Goal: Task Accomplishment & Management: Use online tool/utility

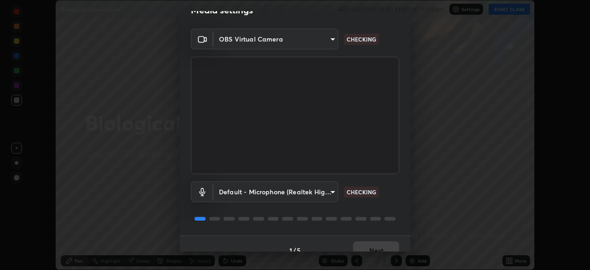
scroll to position [33, 0]
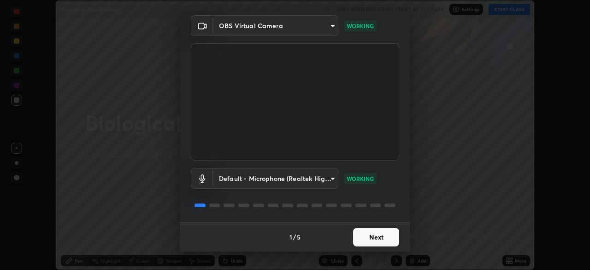
click at [374, 237] on button "Next" at bounding box center [376, 237] width 46 height 18
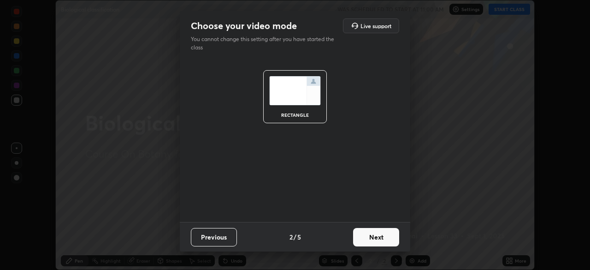
scroll to position [0, 0]
click at [378, 238] on button "Next" at bounding box center [376, 237] width 46 height 18
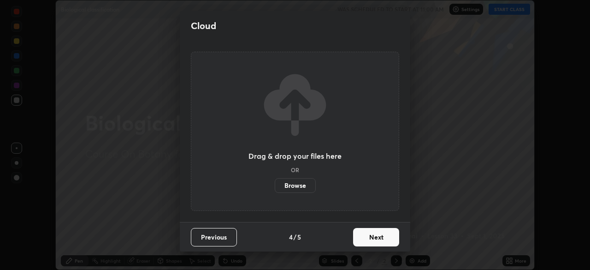
click at [388, 237] on button "Next" at bounding box center [376, 237] width 46 height 18
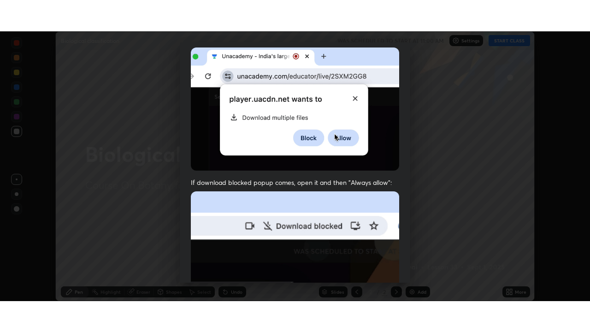
scroll to position [221, 0]
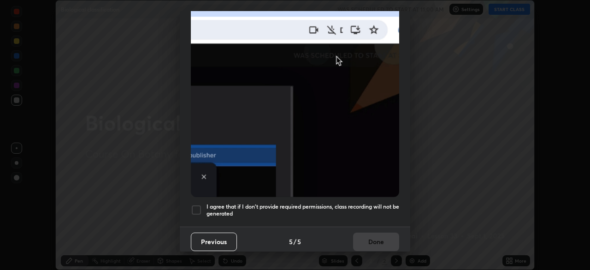
click at [383, 204] on h5 "I agree that if I don't provide required permissions, class recording will not …" at bounding box center [303, 210] width 193 height 14
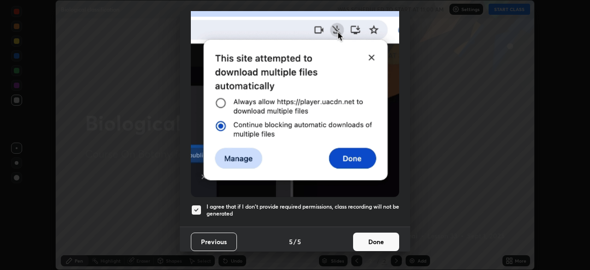
click at [379, 235] on button "Done" at bounding box center [376, 241] width 46 height 18
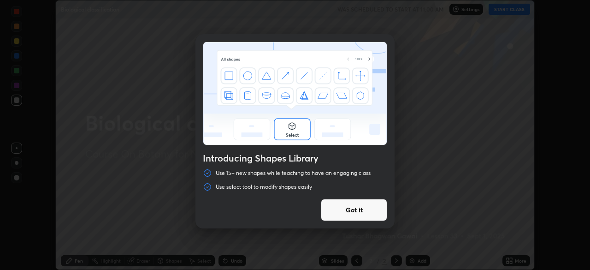
click at [373, 213] on button "Got it" at bounding box center [354, 210] width 66 height 22
click at [379, 145] on img at bounding box center [294, 93] width 183 height 103
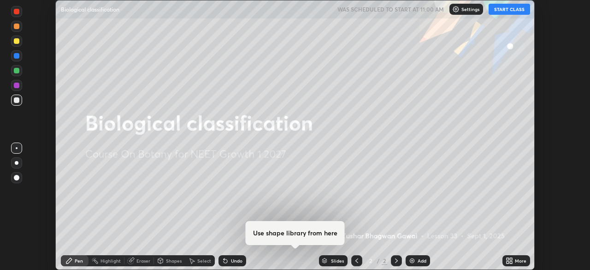
click at [516, 260] on div "More" at bounding box center [521, 260] width 12 height 5
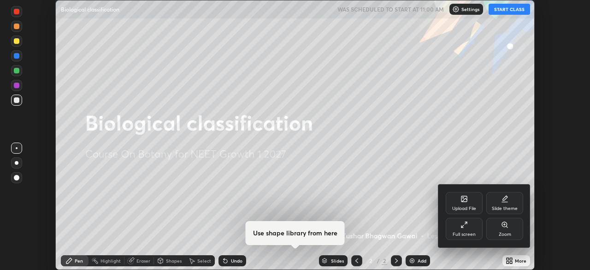
click at [468, 226] on div "Full screen" at bounding box center [464, 229] width 37 height 22
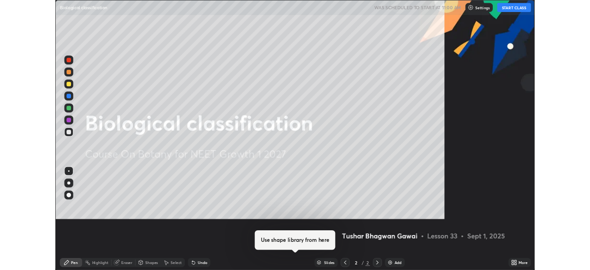
scroll to position [332, 590]
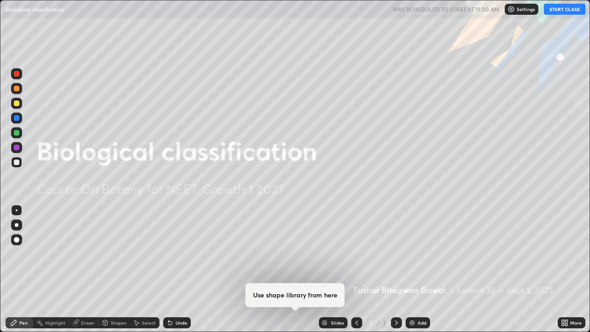
click at [550, 9] on button "START CLASS" at bounding box center [564, 9] width 41 height 11
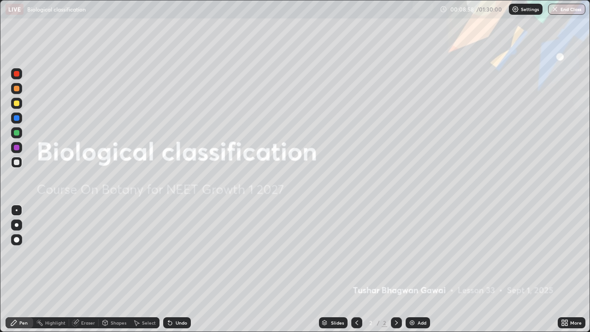
click at [413, 269] on img at bounding box center [411, 322] width 7 height 7
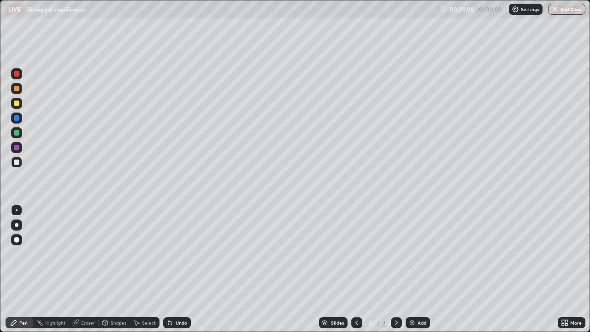
click at [172, 269] on icon at bounding box center [169, 322] width 7 height 7
click at [16, 103] on div at bounding box center [17, 103] width 6 height 6
click at [19, 164] on div at bounding box center [17, 162] width 6 height 6
click at [17, 118] on div at bounding box center [17, 118] width 6 height 6
click at [18, 89] on div at bounding box center [17, 89] width 6 height 6
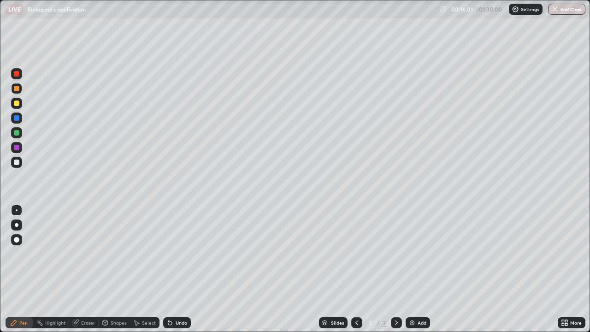
click at [356, 269] on icon at bounding box center [356, 322] width 7 height 7
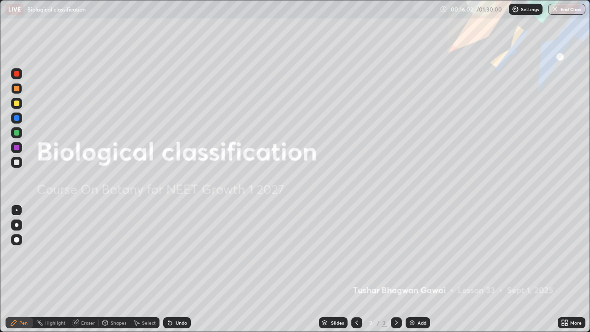
click at [396, 269] on div at bounding box center [396, 322] width 11 height 11
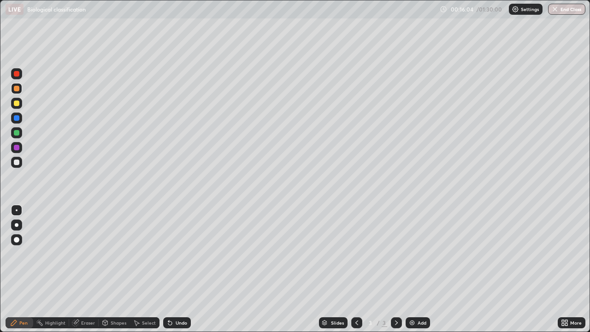
click at [409, 269] on img at bounding box center [411, 322] width 7 height 7
click at [17, 211] on div at bounding box center [17, 210] width 2 height 2
click at [20, 162] on div at bounding box center [16, 162] width 11 height 11
click at [20, 164] on div at bounding box center [16, 162] width 11 height 11
click at [408, 269] on img at bounding box center [411, 322] width 7 height 7
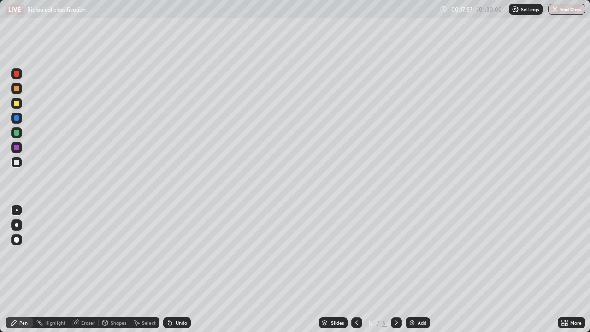
click at [17, 239] on div at bounding box center [17, 240] width 6 height 6
click at [19, 134] on div at bounding box center [17, 133] width 6 height 6
click at [16, 239] on div at bounding box center [17, 240] width 6 height 6
click at [411, 269] on img at bounding box center [411, 322] width 7 height 7
click at [18, 161] on div at bounding box center [17, 162] width 6 height 6
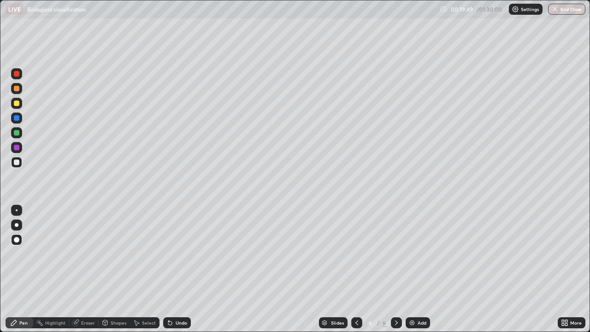
click at [17, 132] on div at bounding box center [17, 133] width 6 height 6
click at [413, 269] on img at bounding box center [411, 322] width 7 height 7
click at [20, 162] on div at bounding box center [16, 162] width 11 height 11
click at [17, 210] on div at bounding box center [17, 210] width 2 height 2
click at [77, 269] on icon at bounding box center [76, 321] width 5 height 5
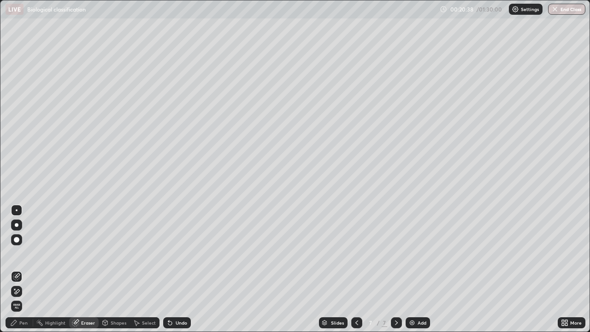
click at [26, 269] on div "Pen" at bounding box center [20, 322] width 28 height 11
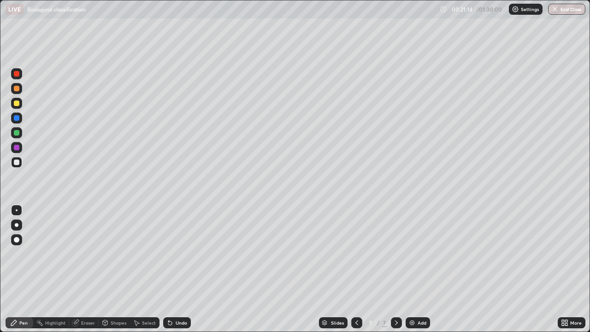
click at [17, 103] on div at bounding box center [17, 103] width 6 height 6
click at [411, 269] on img at bounding box center [411, 322] width 7 height 7
click at [19, 163] on div at bounding box center [17, 162] width 6 height 6
click at [18, 132] on div at bounding box center [17, 133] width 6 height 6
click at [17, 103] on div at bounding box center [17, 103] width 6 height 6
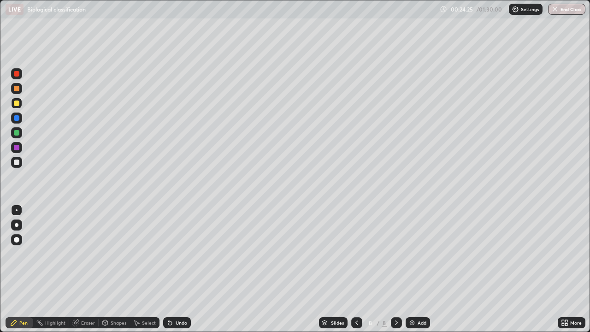
click at [172, 269] on div "Undo" at bounding box center [177, 322] width 28 height 11
click at [18, 161] on div at bounding box center [17, 162] width 6 height 6
click at [356, 269] on icon at bounding box center [356, 322] width 7 height 7
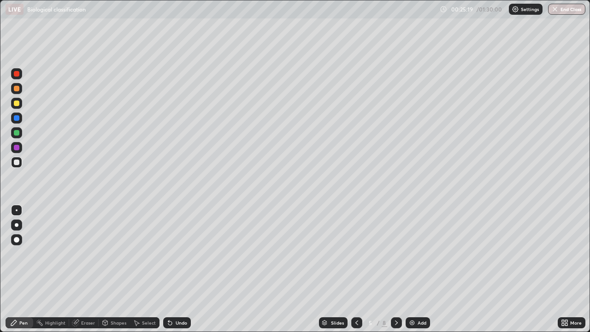
click at [395, 269] on icon at bounding box center [396, 322] width 7 height 7
click at [396, 269] on icon at bounding box center [396, 322] width 7 height 7
click at [409, 269] on img at bounding box center [411, 322] width 7 height 7
click at [184, 269] on div "Undo" at bounding box center [182, 322] width 12 height 5
click at [181, 269] on div "Undo" at bounding box center [182, 322] width 12 height 5
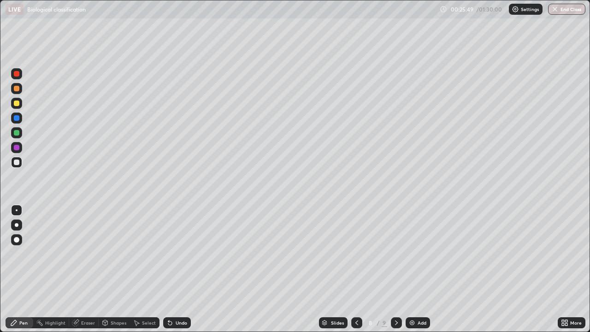
click at [175, 269] on div "Undo" at bounding box center [177, 322] width 28 height 11
click at [174, 269] on div "Undo" at bounding box center [177, 322] width 28 height 11
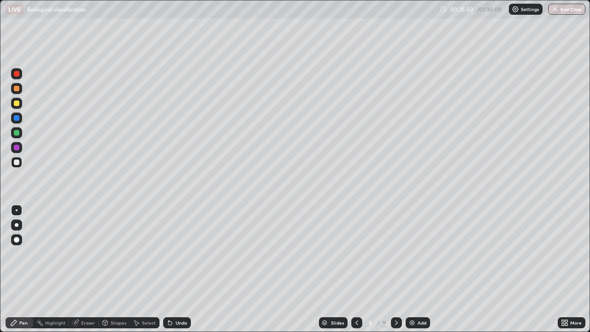
click at [173, 269] on div "Undo" at bounding box center [177, 322] width 28 height 11
click at [172, 269] on icon at bounding box center [169, 322] width 7 height 7
click at [174, 269] on div "Undo" at bounding box center [177, 322] width 28 height 11
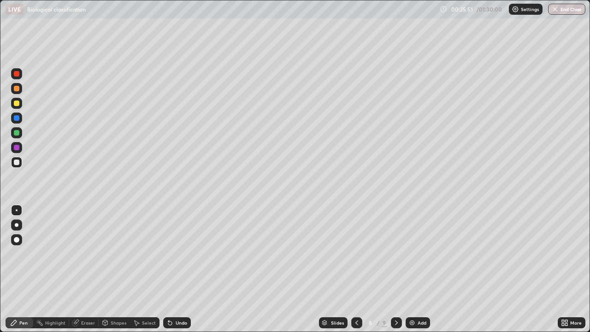
click at [174, 269] on div "Undo" at bounding box center [177, 322] width 28 height 11
click at [175, 269] on div "Undo" at bounding box center [177, 322] width 28 height 11
click at [176, 269] on div "Undo" at bounding box center [177, 322] width 28 height 11
click at [177, 269] on div "Undo" at bounding box center [177, 322] width 28 height 11
click at [178, 269] on div "Undo" at bounding box center [177, 322] width 28 height 11
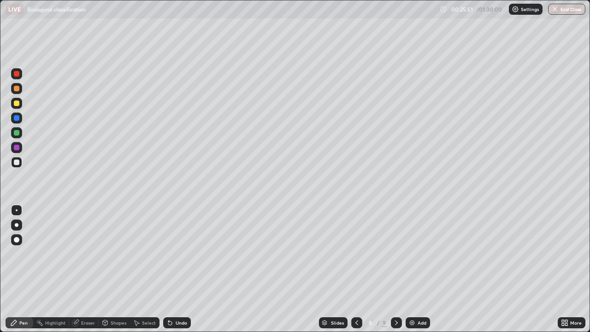
click at [177, 269] on div "Undo" at bounding box center [177, 322] width 28 height 11
click at [179, 269] on div "Undo" at bounding box center [182, 322] width 12 height 5
click at [179, 269] on div "Undo" at bounding box center [177, 322] width 28 height 11
click at [356, 269] on icon at bounding box center [356, 322] width 7 height 7
click at [357, 269] on icon at bounding box center [356, 322] width 7 height 7
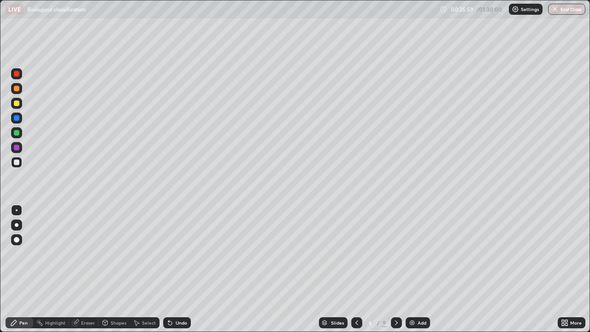
click at [358, 269] on icon at bounding box center [356, 322] width 7 height 7
click at [356, 269] on icon at bounding box center [356, 322] width 7 height 7
click at [17, 88] on div at bounding box center [17, 89] width 6 height 6
click at [173, 269] on div "Undo" at bounding box center [177, 322] width 28 height 11
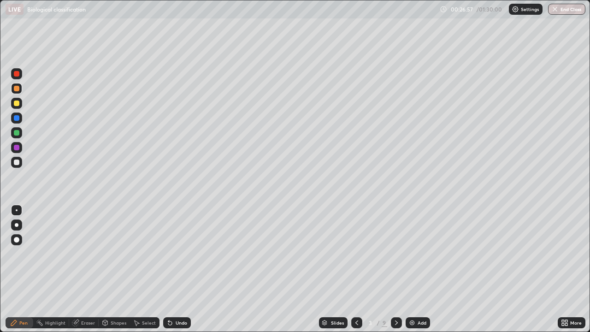
click at [17, 162] on div at bounding box center [17, 162] width 6 height 6
click at [412, 269] on img at bounding box center [411, 322] width 7 height 7
click at [20, 90] on div at bounding box center [16, 88] width 11 height 11
click at [16, 106] on div at bounding box center [17, 103] width 6 height 6
click at [180, 269] on div "Undo" at bounding box center [182, 322] width 12 height 5
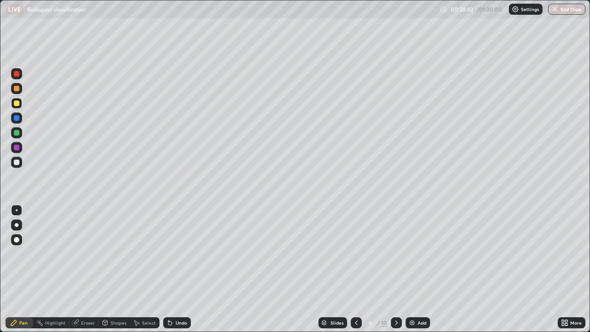
click at [178, 269] on div "Undo" at bounding box center [177, 322] width 28 height 11
click at [412, 269] on img at bounding box center [411, 322] width 7 height 7
click at [356, 269] on icon at bounding box center [356, 322] width 7 height 7
click at [18, 89] on div at bounding box center [17, 89] width 6 height 6
click at [17, 134] on div at bounding box center [17, 133] width 6 height 6
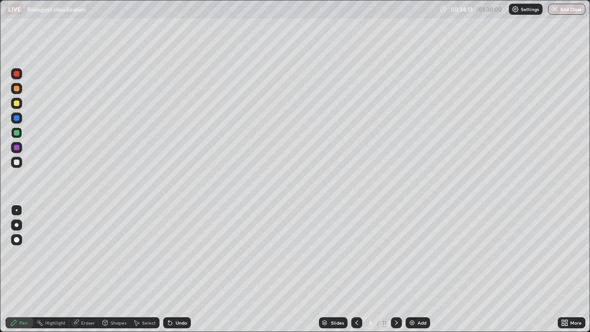
click at [355, 269] on icon at bounding box center [356, 322] width 7 height 7
click at [357, 269] on icon at bounding box center [356, 322] width 7 height 7
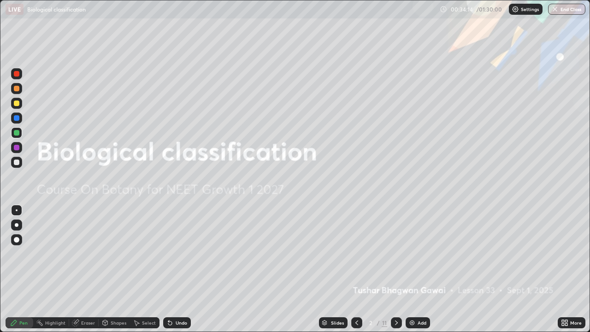
click at [396, 269] on icon at bounding box center [396, 322] width 7 height 7
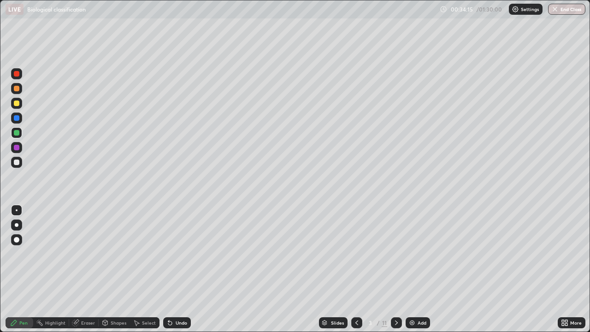
click at [398, 269] on div at bounding box center [396, 322] width 11 height 11
click at [399, 269] on div at bounding box center [396, 322] width 11 height 11
click at [398, 269] on div at bounding box center [396, 322] width 11 height 11
click at [399, 269] on div at bounding box center [396, 322] width 11 height 18
click at [355, 269] on icon at bounding box center [356, 322] width 3 height 5
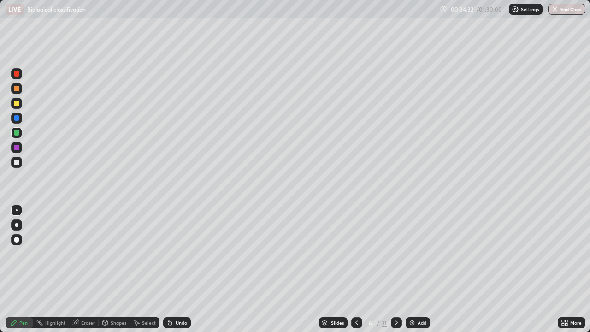
click at [355, 269] on icon at bounding box center [356, 322] width 7 height 7
click at [357, 269] on icon at bounding box center [356, 322] width 7 height 7
click at [356, 269] on icon at bounding box center [356, 322] width 7 height 7
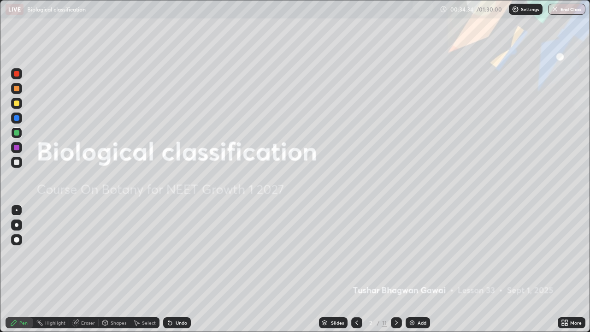
click at [400, 269] on div at bounding box center [396, 322] width 11 height 11
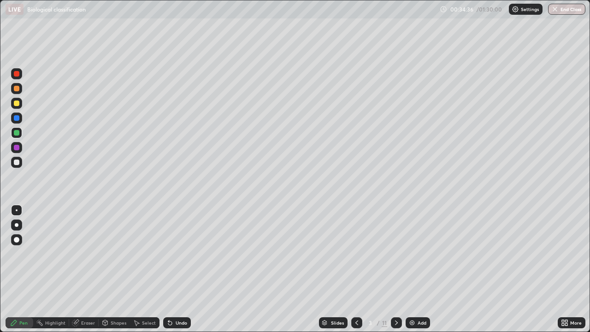
click at [18, 163] on div at bounding box center [17, 162] width 6 height 6
click at [17, 148] on div at bounding box center [17, 148] width 6 height 6
click at [396, 269] on icon at bounding box center [396, 322] width 7 height 7
click at [360, 269] on div at bounding box center [356, 322] width 11 height 18
click at [411, 269] on img at bounding box center [411, 322] width 7 height 7
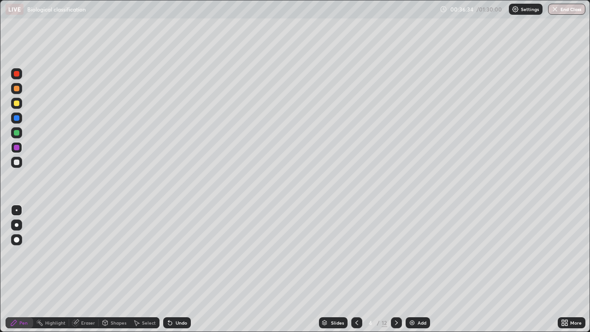
click at [18, 163] on div at bounding box center [17, 162] width 6 height 6
click at [178, 269] on div "Undo" at bounding box center [182, 322] width 12 height 5
click at [179, 269] on div "Undo" at bounding box center [182, 322] width 12 height 5
click at [180, 269] on div "Undo" at bounding box center [182, 322] width 12 height 5
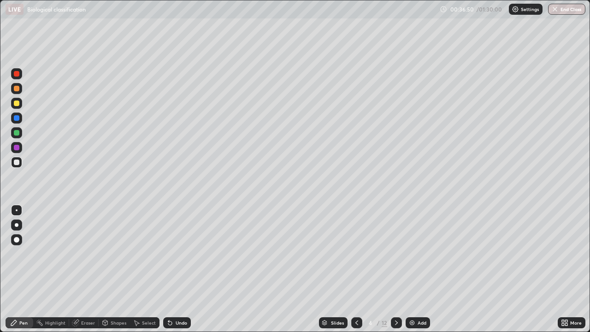
click at [179, 269] on div "Undo" at bounding box center [182, 322] width 12 height 5
click at [172, 269] on div "Undo" at bounding box center [177, 322] width 28 height 11
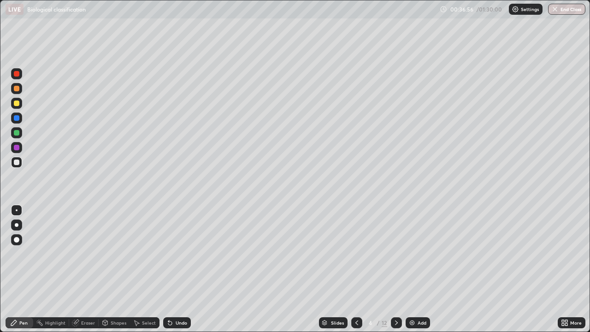
click at [173, 269] on div "Undo" at bounding box center [177, 322] width 28 height 11
click at [172, 269] on div "Undo" at bounding box center [177, 322] width 28 height 11
click at [173, 269] on div "Undo" at bounding box center [177, 322] width 28 height 11
click at [17, 163] on div at bounding box center [17, 162] width 6 height 6
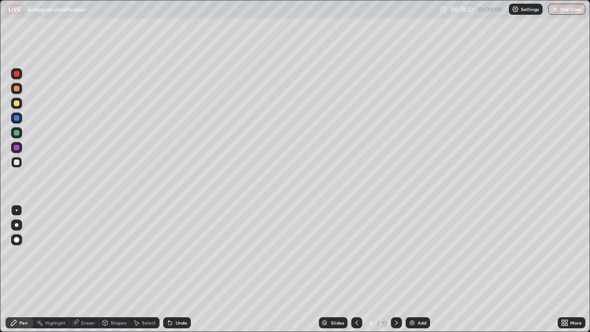
click at [16, 102] on div at bounding box center [17, 103] width 6 height 6
click at [179, 269] on div "Undo" at bounding box center [182, 322] width 12 height 5
click at [409, 269] on img at bounding box center [411, 322] width 7 height 7
click at [18, 163] on div at bounding box center [17, 162] width 6 height 6
click at [170, 269] on icon at bounding box center [170, 323] width 4 height 4
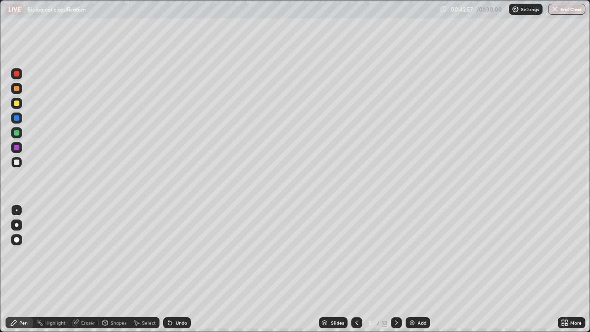
click at [170, 269] on icon at bounding box center [170, 323] width 4 height 4
click at [356, 269] on icon at bounding box center [356, 322] width 7 height 7
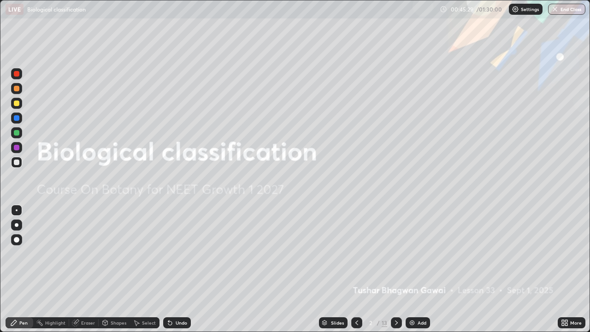
click at [396, 269] on icon at bounding box center [396, 322] width 7 height 7
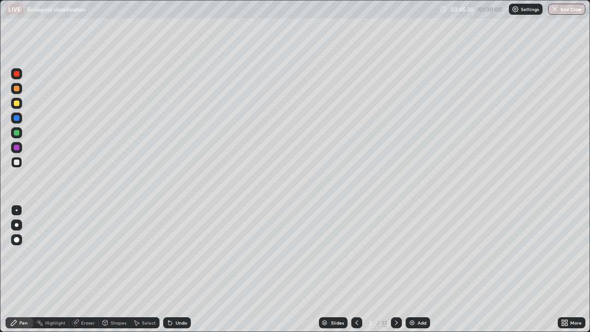
click at [396, 269] on icon at bounding box center [396, 322] width 7 height 7
click at [395, 269] on icon at bounding box center [396, 322] width 7 height 7
click at [396, 269] on icon at bounding box center [396, 322] width 7 height 7
click at [356, 269] on icon at bounding box center [356, 322] width 7 height 7
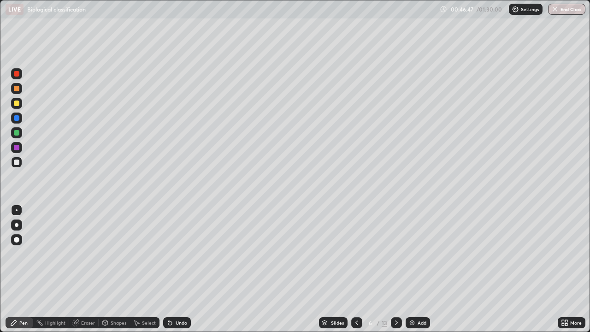
click at [356, 269] on icon at bounding box center [356, 322] width 7 height 7
click at [391, 269] on div at bounding box center [396, 322] width 11 height 11
click at [412, 269] on img at bounding box center [411, 322] width 7 height 7
click at [15, 102] on div at bounding box center [17, 103] width 6 height 6
click at [22, 159] on div at bounding box center [16, 162] width 11 height 15
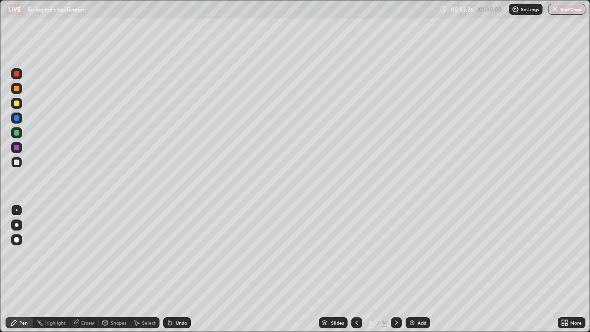
click at [171, 269] on icon at bounding box center [169, 322] width 7 height 7
click at [17, 105] on div at bounding box center [17, 103] width 6 height 6
click at [412, 269] on img at bounding box center [411, 322] width 7 height 7
click at [19, 165] on div at bounding box center [16, 162] width 11 height 11
click at [19, 239] on div at bounding box center [17, 240] width 6 height 6
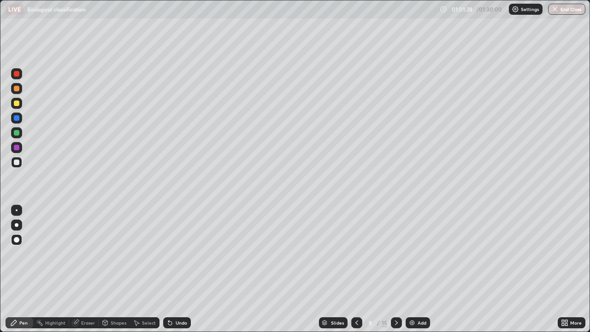
click at [17, 210] on div at bounding box center [17, 210] width 2 height 2
click at [20, 102] on div at bounding box center [16, 103] width 11 height 11
click at [412, 269] on img at bounding box center [411, 322] width 7 height 7
click at [17, 162] on div at bounding box center [17, 162] width 6 height 6
click at [17, 103] on div at bounding box center [17, 103] width 6 height 6
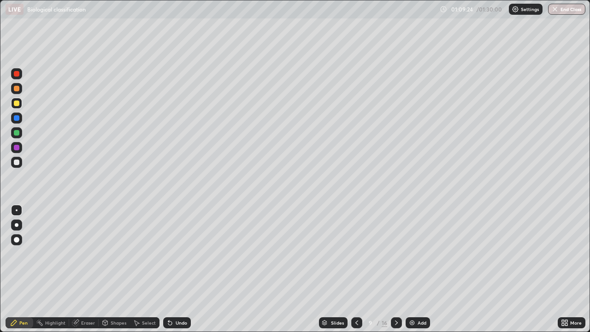
click at [17, 162] on div at bounding box center [17, 162] width 6 height 6
click at [179, 269] on div "Undo" at bounding box center [182, 322] width 12 height 5
click at [181, 269] on div "Undo" at bounding box center [182, 322] width 12 height 5
click at [17, 103] on div at bounding box center [17, 103] width 6 height 6
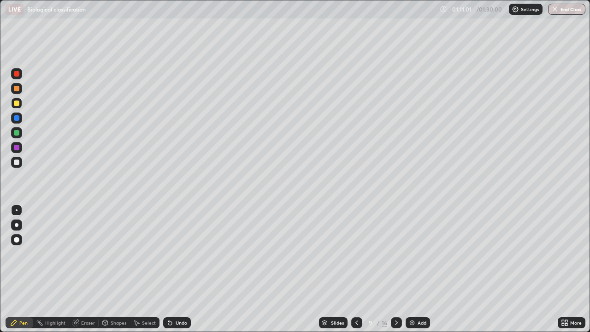
click at [181, 269] on div "Undo" at bounding box center [182, 322] width 12 height 5
click at [183, 269] on div "Undo" at bounding box center [182, 322] width 12 height 5
click at [177, 269] on div "Undo" at bounding box center [182, 322] width 12 height 5
click at [178, 269] on div "Undo" at bounding box center [182, 322] width 12 height 5
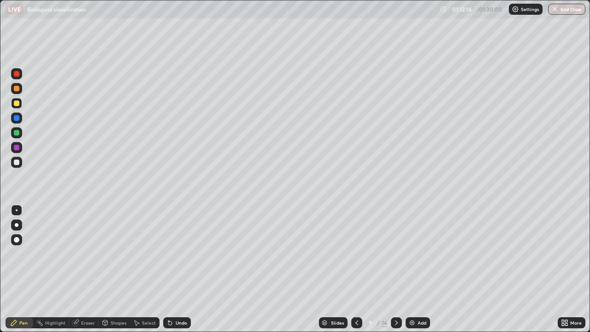
click at [180, 269] on div "Undo" at bounding box center [182, 322] width 12 height 5
click at [411, 269] on img at bounding box center [411, 322] width 7 height 7
click at [17, 162] on div at bounding box center [17, 162] width 6 height 6
click at [20, 104] on div at bounding box center [16, 103] width 11 height 11
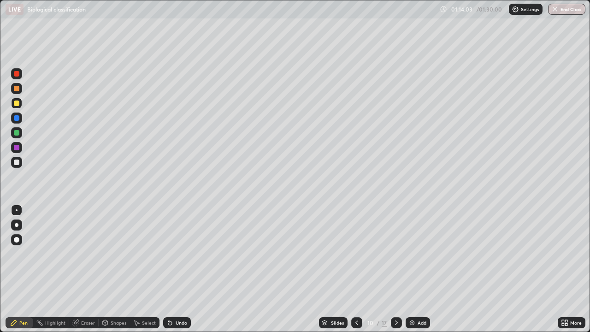
click at [186, 269] on div "Undo" at bounding box center [177, 322] width 28 height 11
click at [181, 269] on div "Undo" at bounding box center [182, 322] width 12 height 5
click at [355, 269] on icon at bounding box center [356, 322] width 7 height 7
click at [356, 269] on icon at bounding box center [356, 322] width 3 height 5
click at [355, 269] on icon at bounding box center [356, 322] width 7 height 7
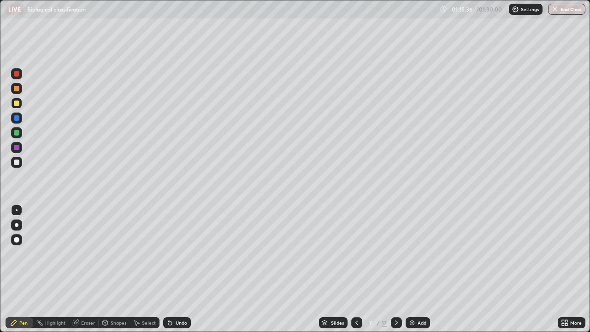
click at [355, 269] on icon at bounding box center [356, 322] width 3 height 5
click at [356, 269] on icon at bounding box center [356, 322] width 7 height 7
click at [396, 269] on icon at bounding box center [396, 322] width 7 height 7
click at [395, 269] on icon at bounding box center [396, 322] width 7 height 7
click at [409, 269] on img at bounding box center [411, 322] width 7 height 7
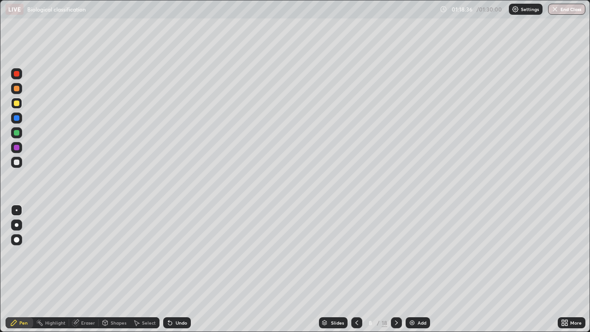
click at [21, 161] on div at bounding box center [16, 162] width 11 height 11
click at [566, 269] on icon at bounding box center [566, 324] width 2 height 2
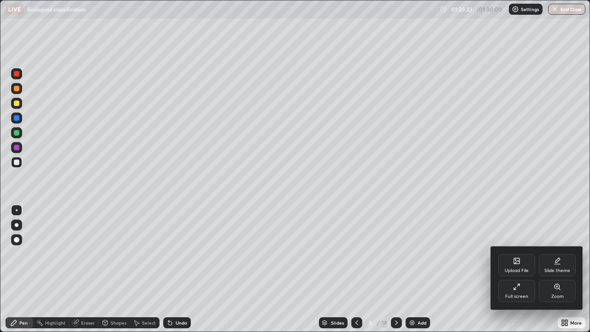
click at [514, 269] on div "Full screen" at bounding box center [516, 291] width 37 height 22
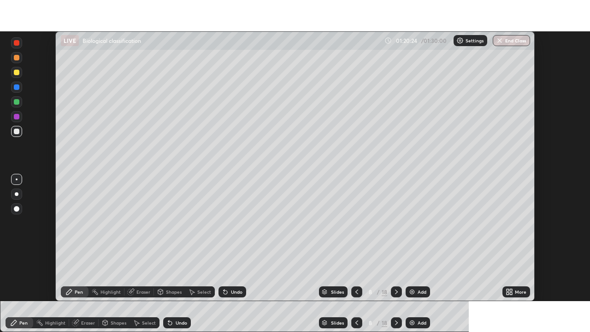
scroll to position [45827, 45507]
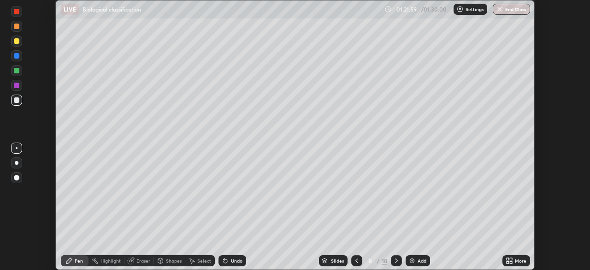
click at [510, 259] on icon at bounding box center [511, 259] width 2 height 2
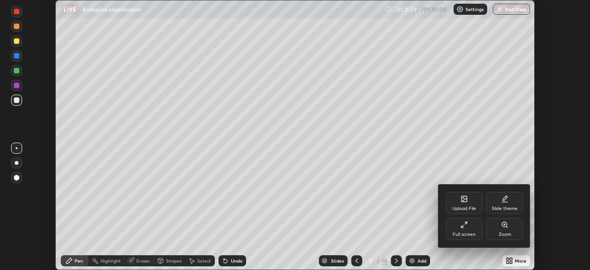
click at [461, 228] on div "Full screen" at bounding box center [464, 229] width 37 height 22
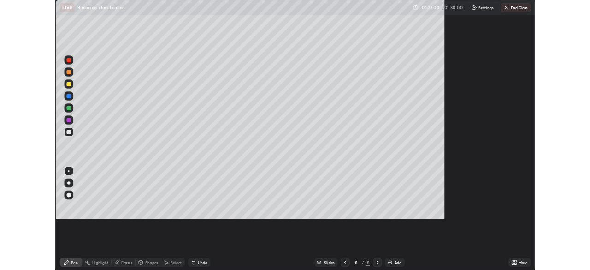
scroll to position [332, 590]
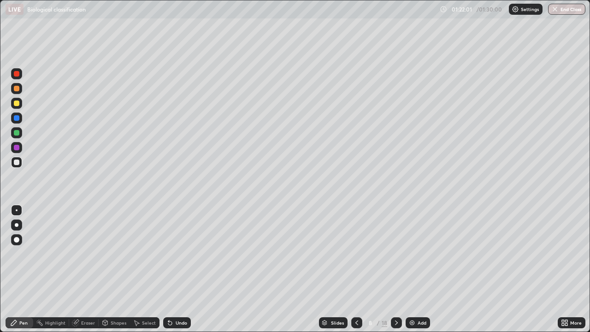
click at [410, 269] on img at bounding box center [411, 322] width 7 height 7
click at [176, 269] on div "Undo" at bounding box center [177, 322] width 28 height 11
click at [16, 104] on div at bounding box center [17, 103] width 6 height 6
click at [17, 103] on div at bounding box center [17, 103] width 6 height 6
click at [17, 132] on div at bounding box center [17, 133] width 6 height 6
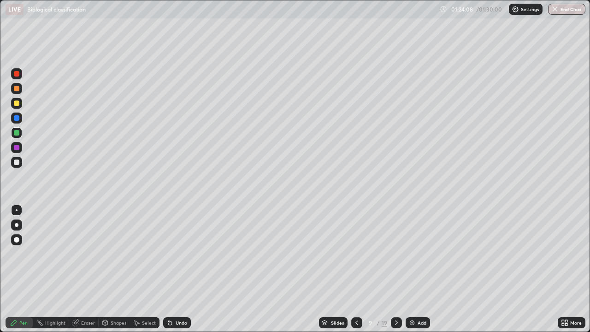
click at [181, 269] on div "Undo" at bounding box center [182, 322] width 12 height 5
click at [180, 269] on div "Undo" at bounding box center [182, 322] width 12 height 5
click at [17, 162] on div at bounding box center [17, 162] width 6 height 6
click at [562, 269] on div "More" at bounding box center [572, 322] width 28 height 11
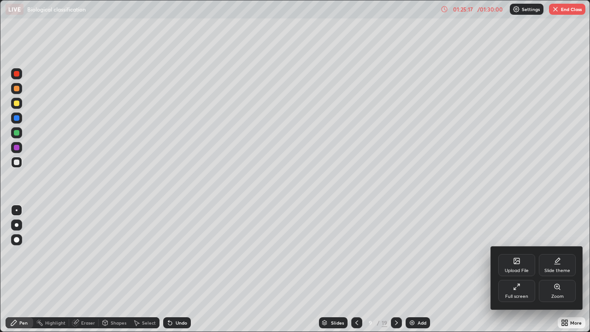
click at [513, 269] on div "Full screen" at bounding box center [516, 291] width 37 height 22
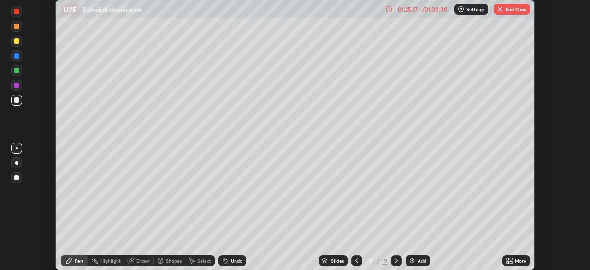
scroll to position [45827, 45507]
click at [511, 10] on button "End Class" at bounding box center [512, 9] width 36 height 11
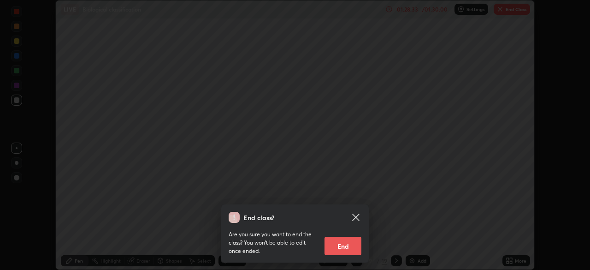
click at [349, 246] on button "End" at bounding box center [343, 245] width 37 height 18
